Goal: Task Accomplishment & Management: Manage account settings

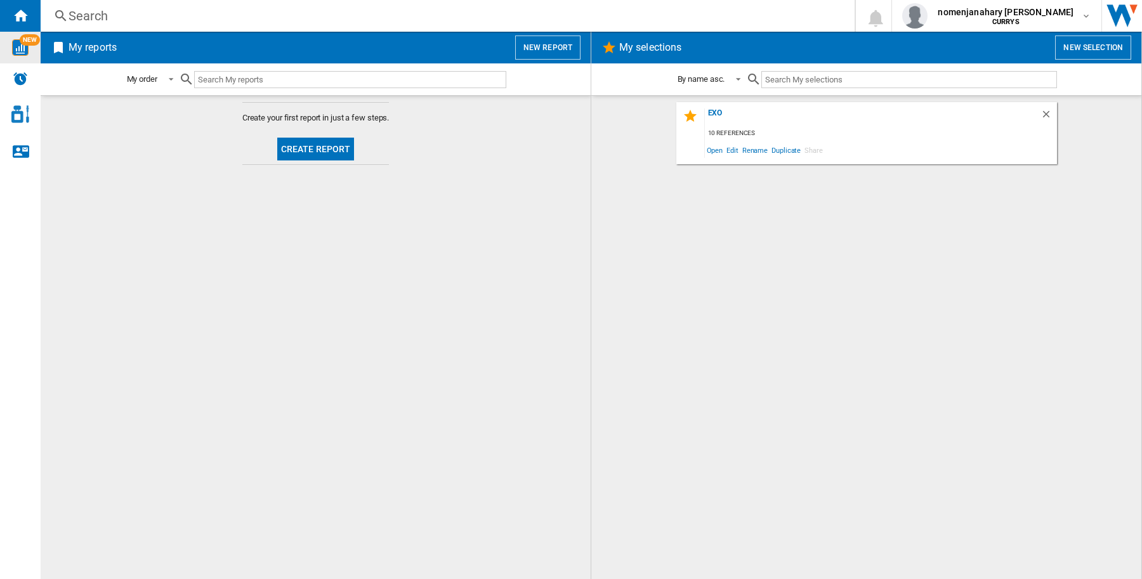
click at [17, 46] on img "WiseCard" at bounding box center [20, 47] width 17 height 17
click at [1000, 18] on b "CURRYS" at bounding box center [1006, 22] width 27 height 8
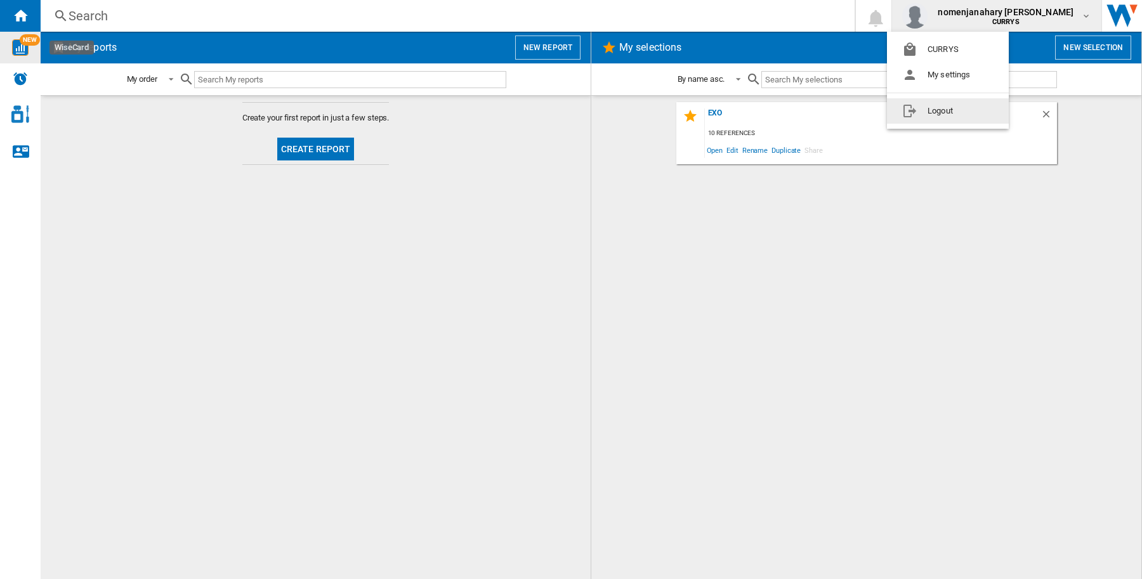
click at [974, 116] on button "Logout" at bounding box center [948, 110] width 122 height 25
